Goal: Task Accomplishment & Management: Manage account settings

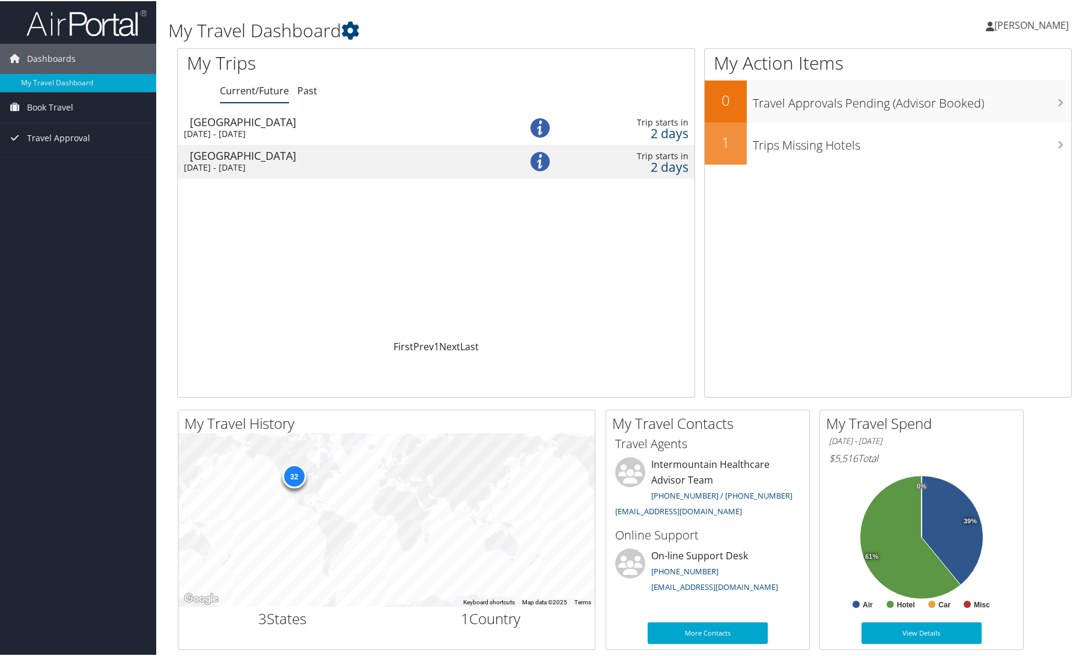
click at [274, 127] on div "[DATE] - [DATE]" at bounding box center [338, 132] width 308 height 11
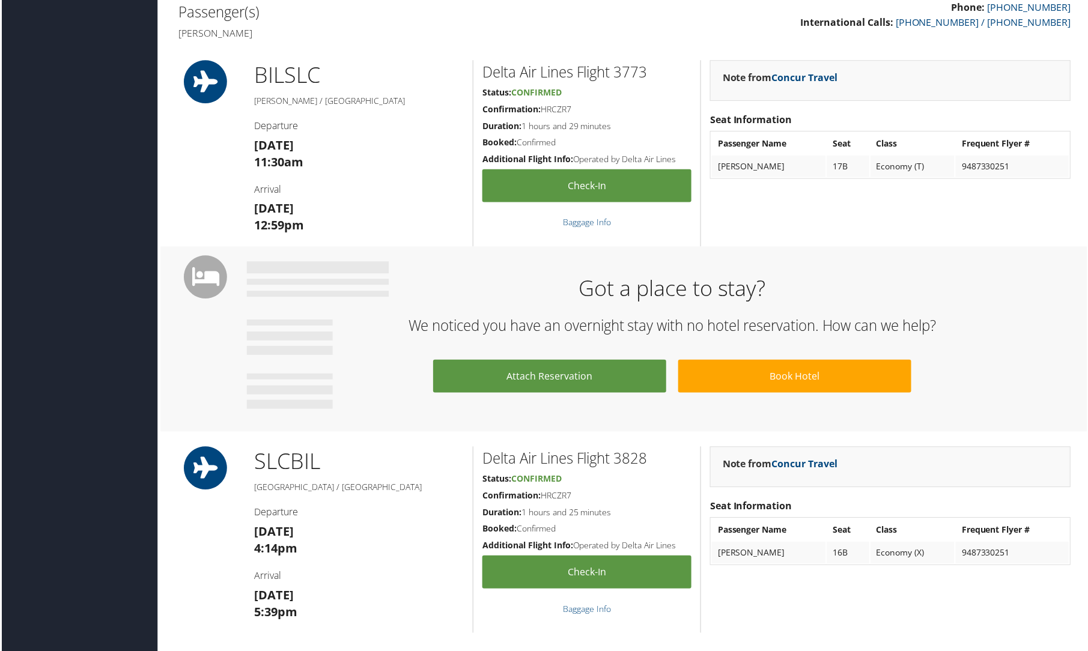
scroll to position [301, 0]
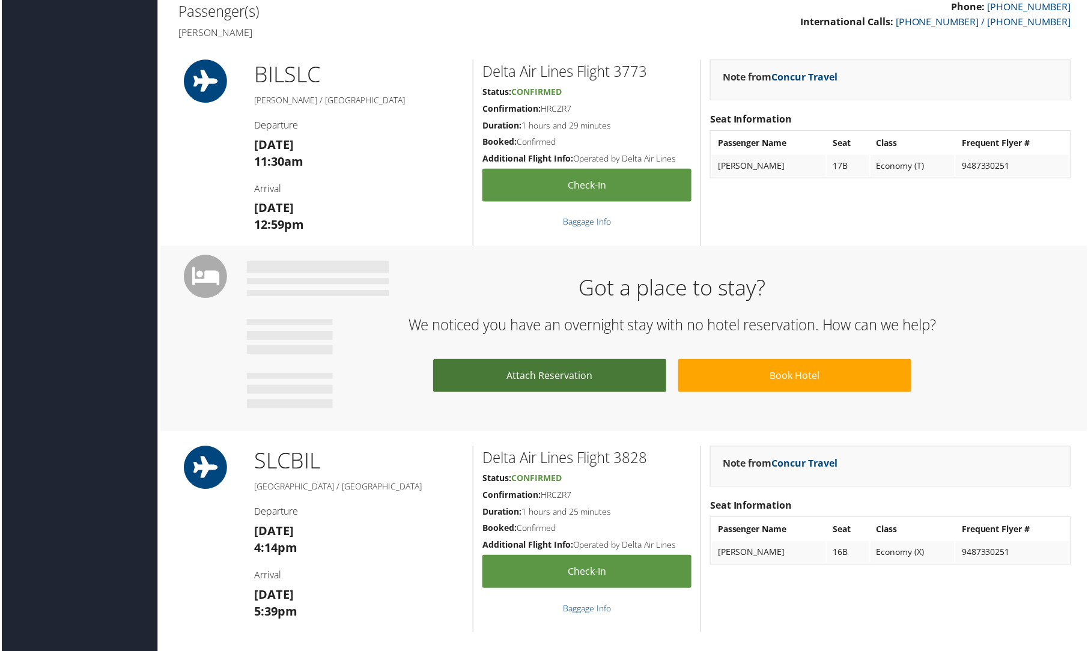
click at [548, 377] on link "Attach Reservation" at bounding box center [550, 377] width 234 height 33
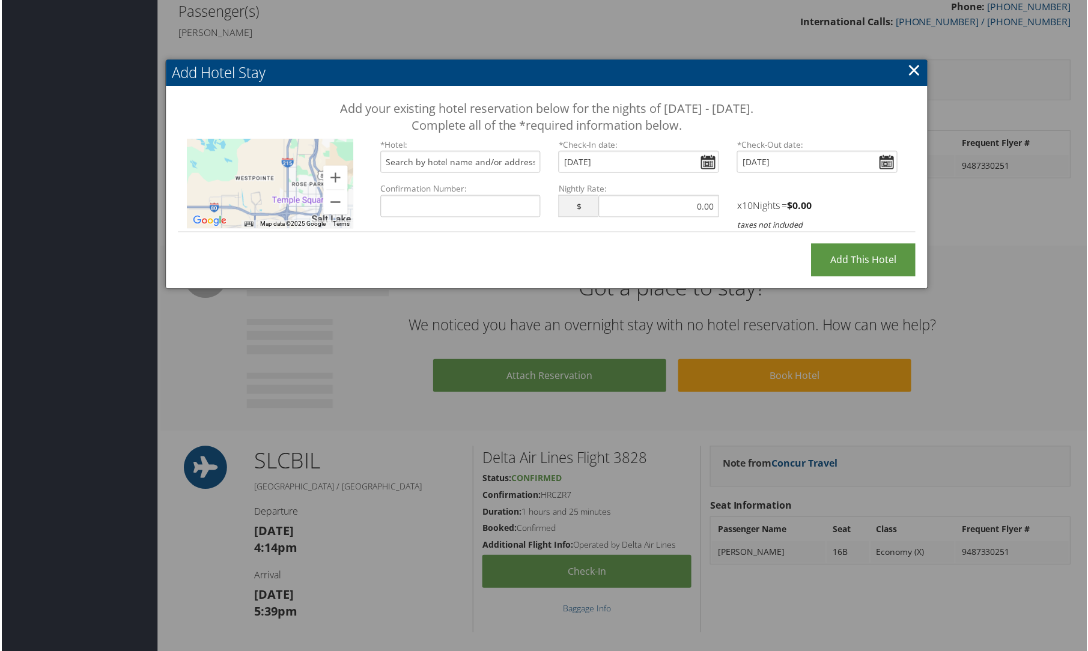
click at [913, 72] on link "×" at bounding box center [915, 70] width 14 height 24
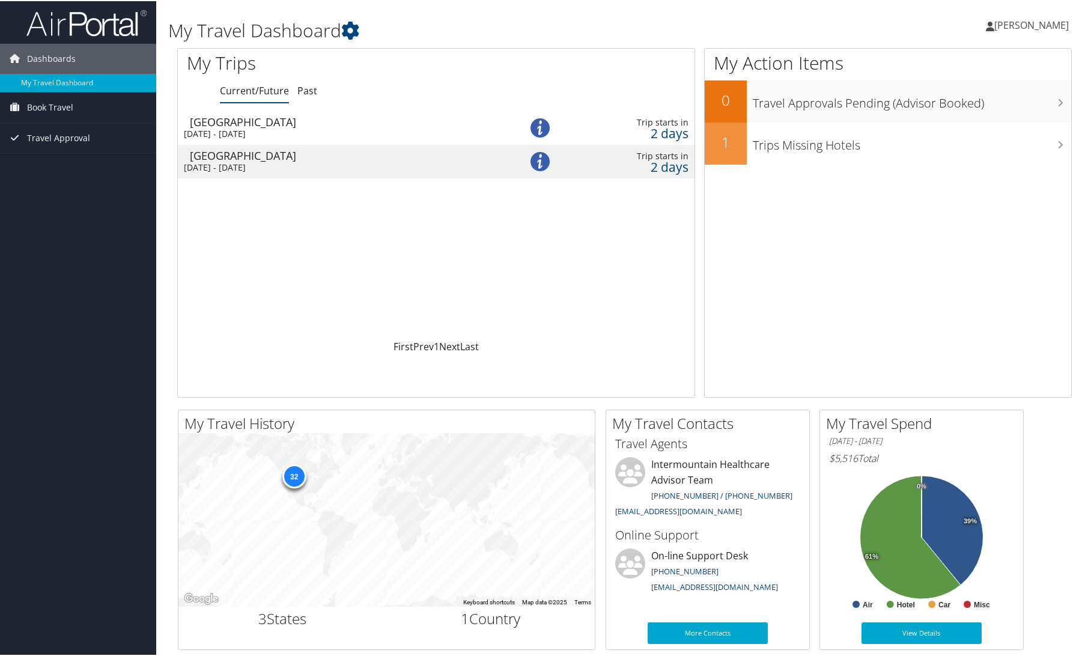
click at [287, 159] on div "[GEOGRAPHIC_DATA]" at bounding box center [344, 154] width 308 height 11
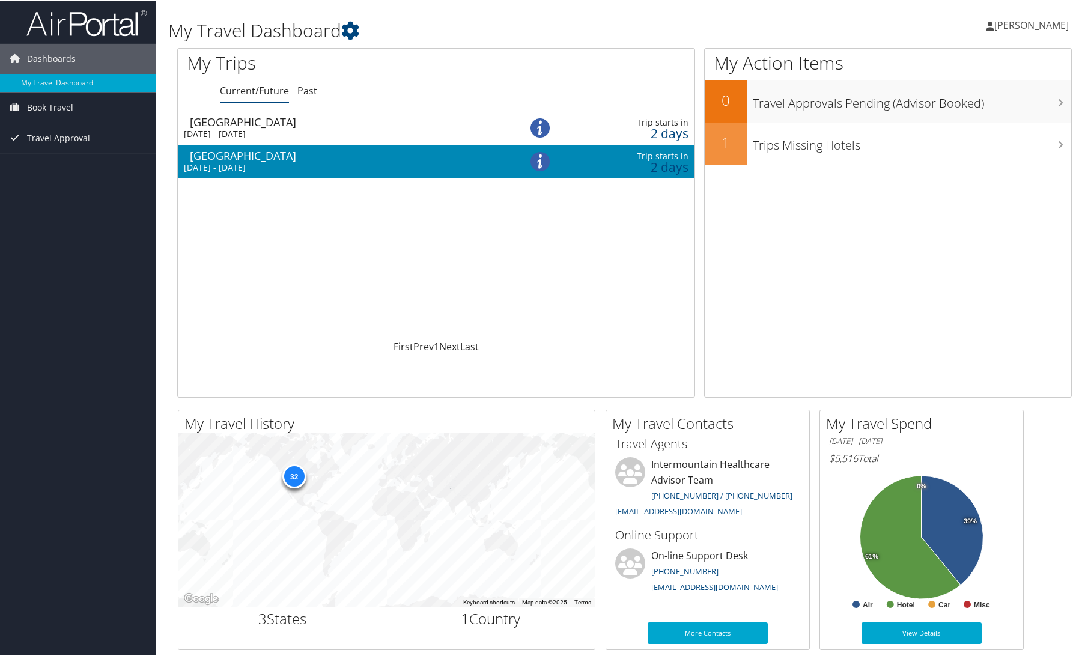
click at [287, 159] on div "[GEOGRAPHIC_DATA]" at bounding box center [344, 154] width 308 height 11
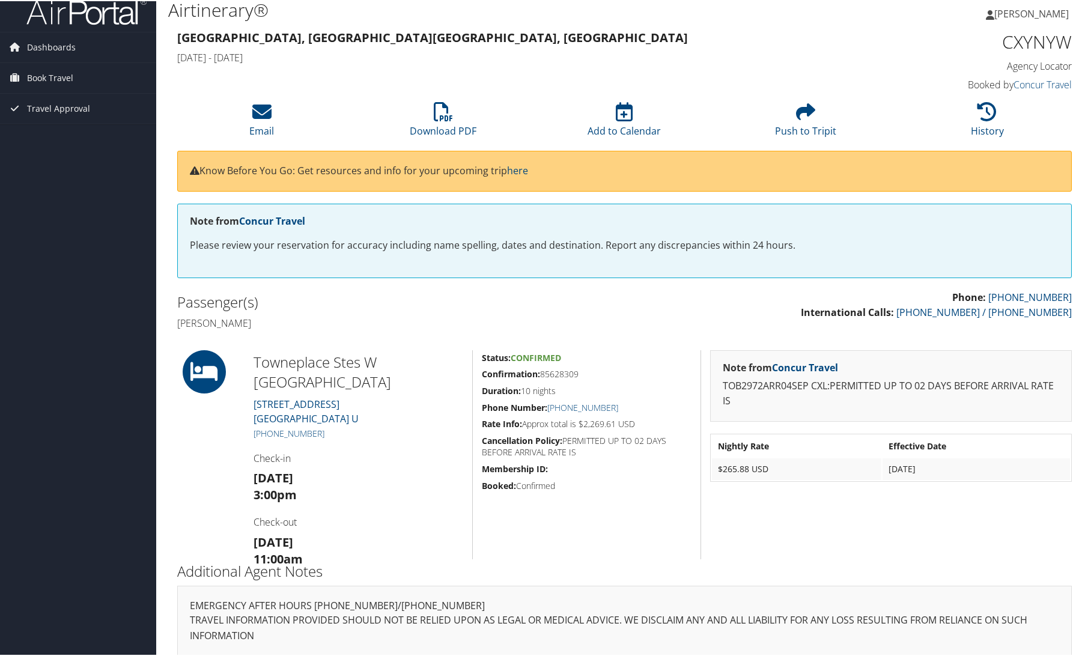
scroll to position [23, 0]
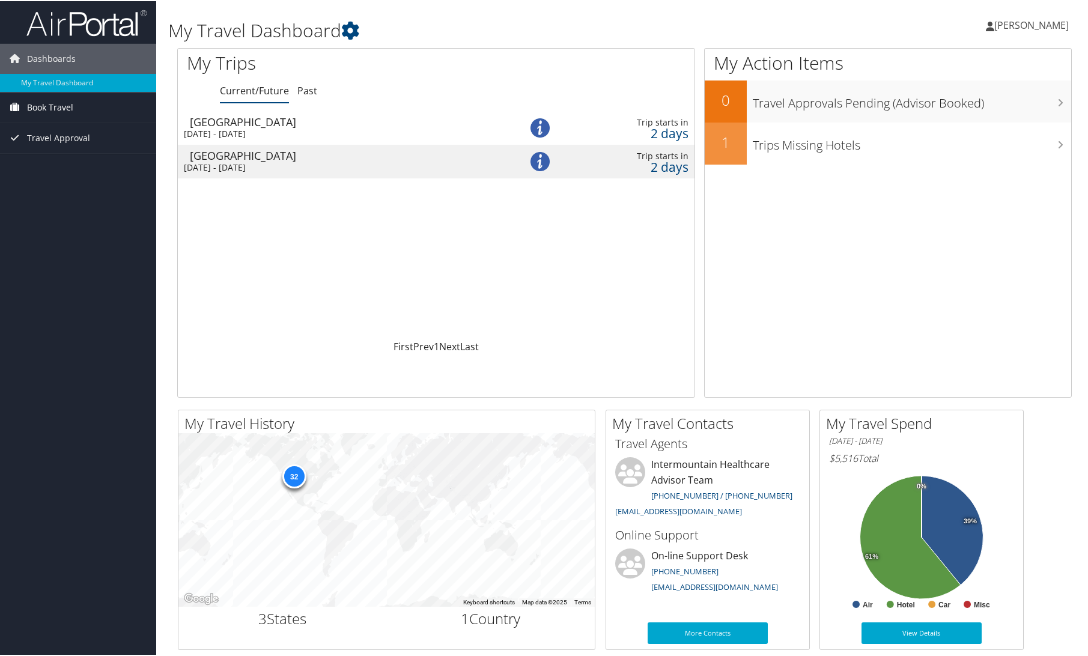
click at [48, 109] on span "Book Travel" at bounding box center [50, 106] width 46 height 30
click at [53, 150] on link "Book/Manage Online Trips" at bounding box center [78, 148] width 156 height 18
click at [49, 133] on span "Travel Approval" at bounding box center [58, 137] width 63 height 30
click at [55, 84] on link "My Travel Dashboard" at bounding box center [78, 82] width 156 height 18
